Goal: Task Accomplishment & Management: Complete application form

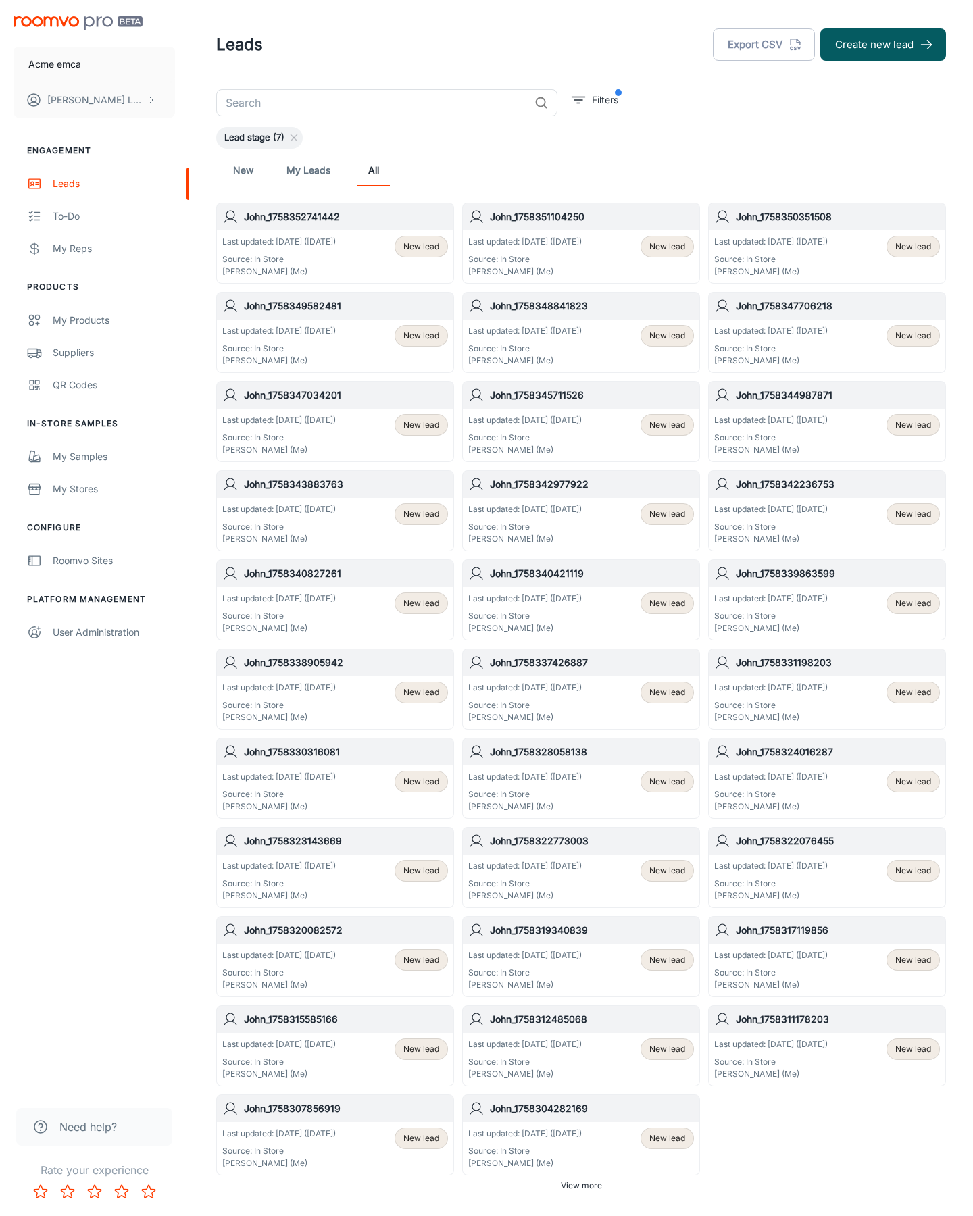
click at [883, 45] on button "Create new lead" at bounding box center [883, 44] width 126 height 32
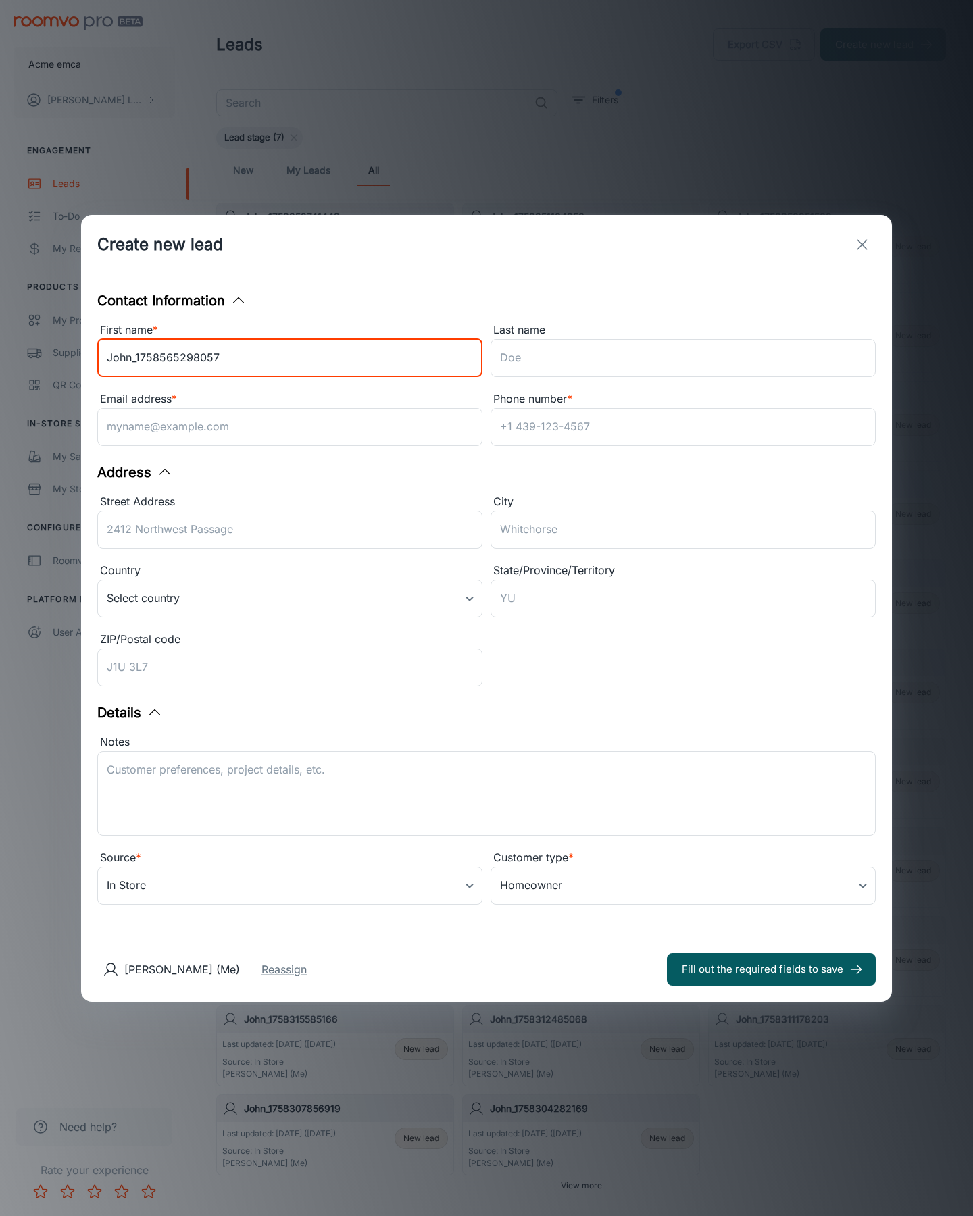
type input "John_1758565298057"
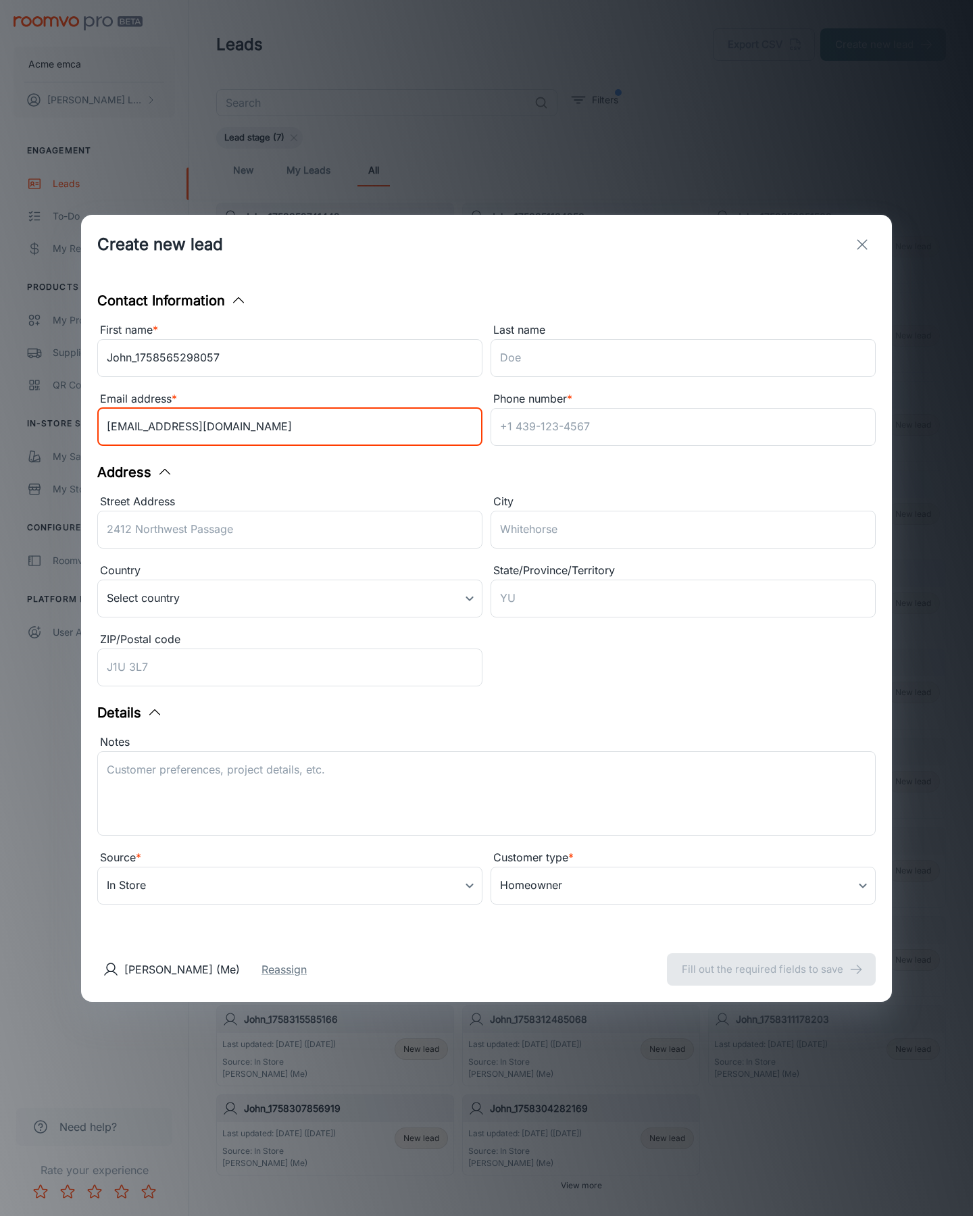
type input "[EMAIL_ADDRESS][DOMAIN_NAME]"
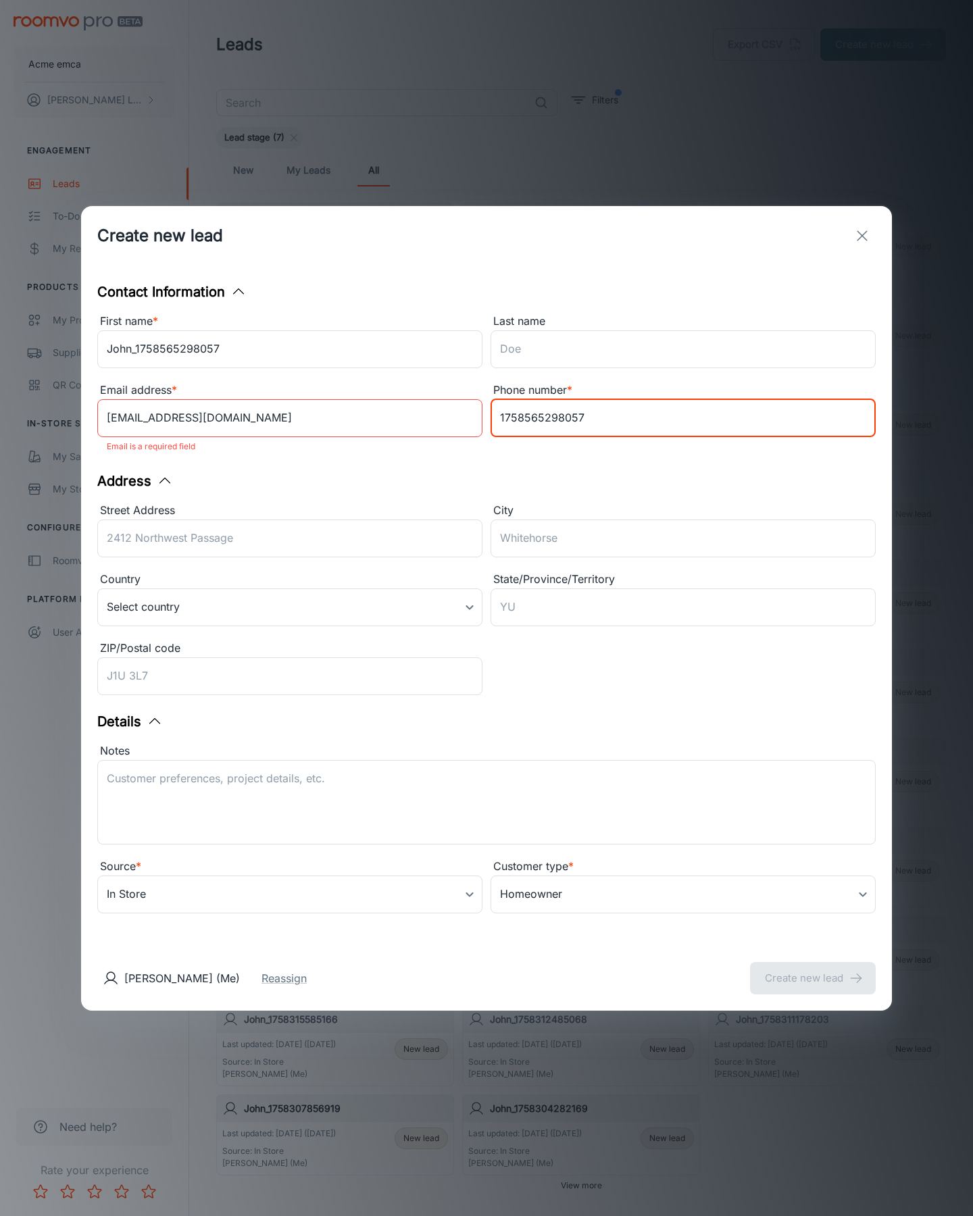
type input "1758565298057"
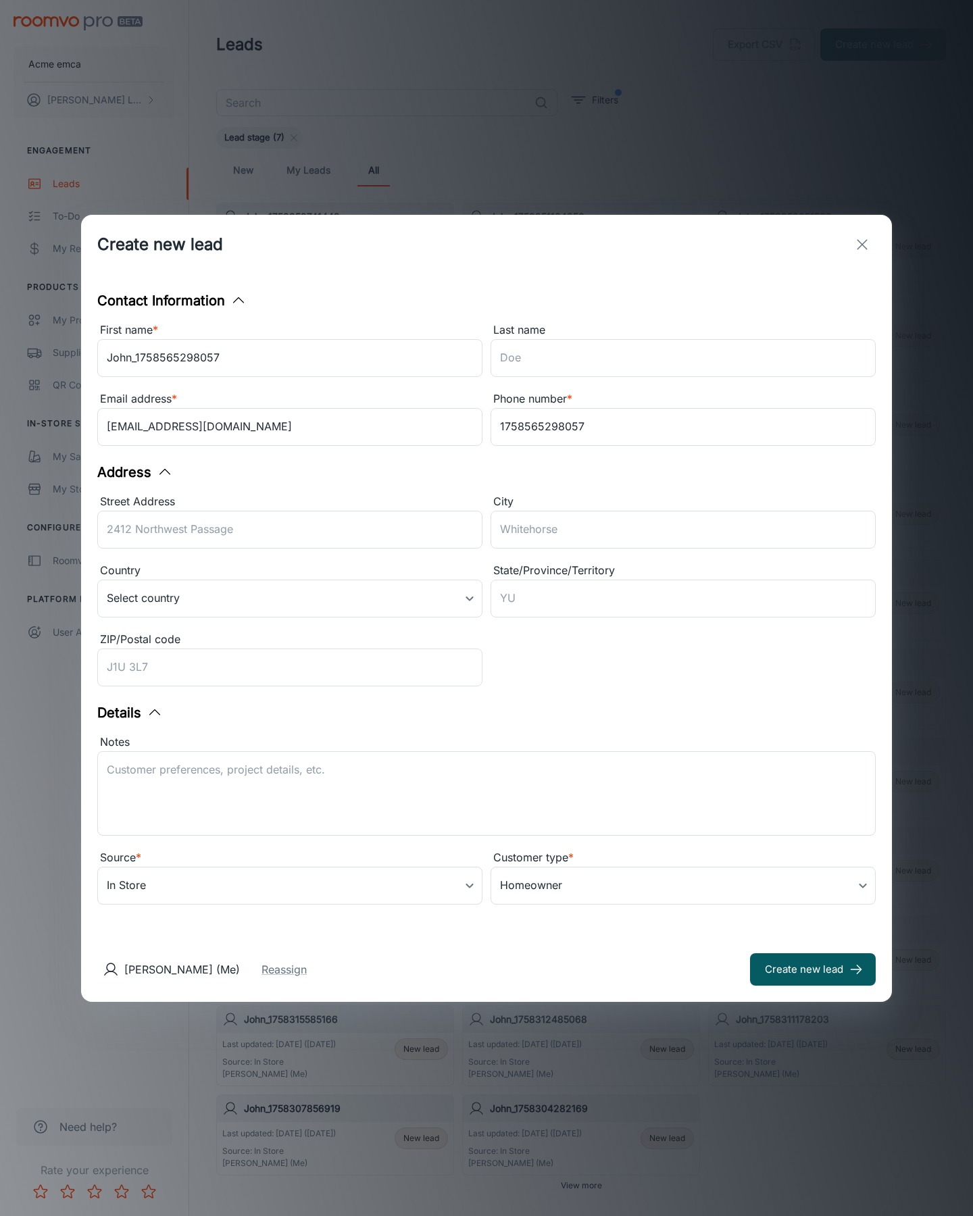
click at [813, 969] on button "Create new lead" at bounding box center [813, 970] width 126 height 32
